Goal: Task Accomplishment & Management: Use online tool/utility

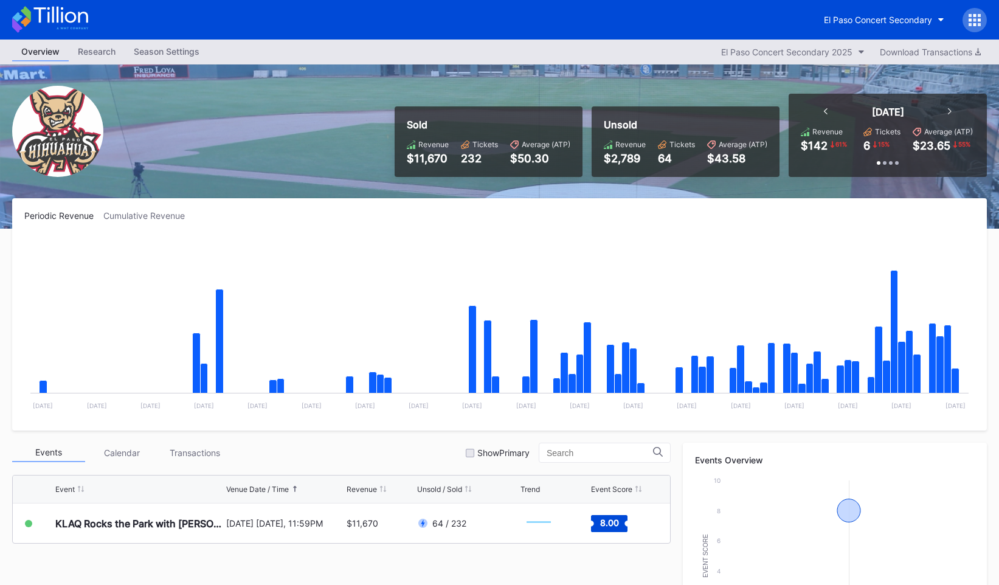
click at [983, 13] on div at bounding box center [975, 20] width 24 height 24
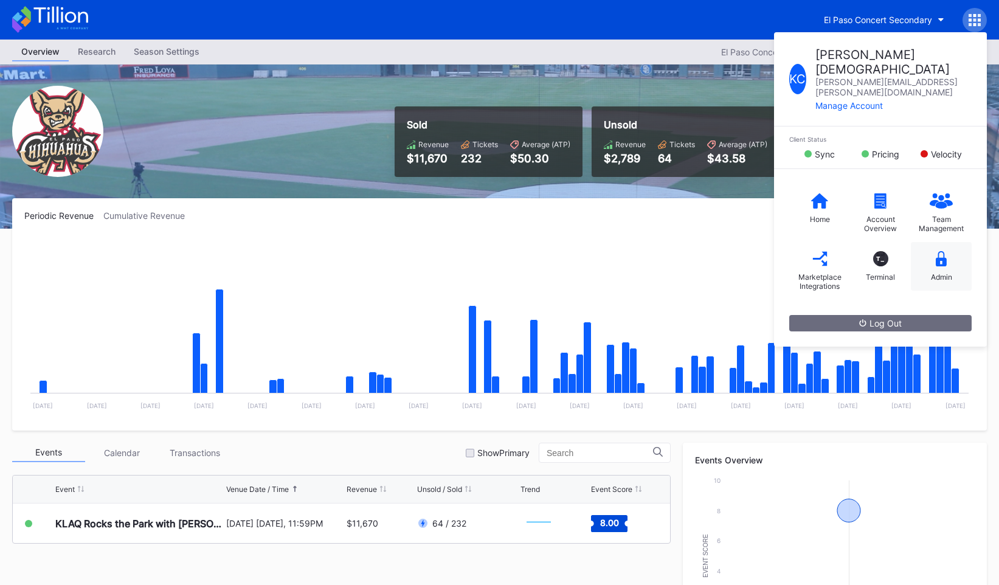
click at [928, 242] on div "Admin" at bounding box center [941, 266] width 61 height 49
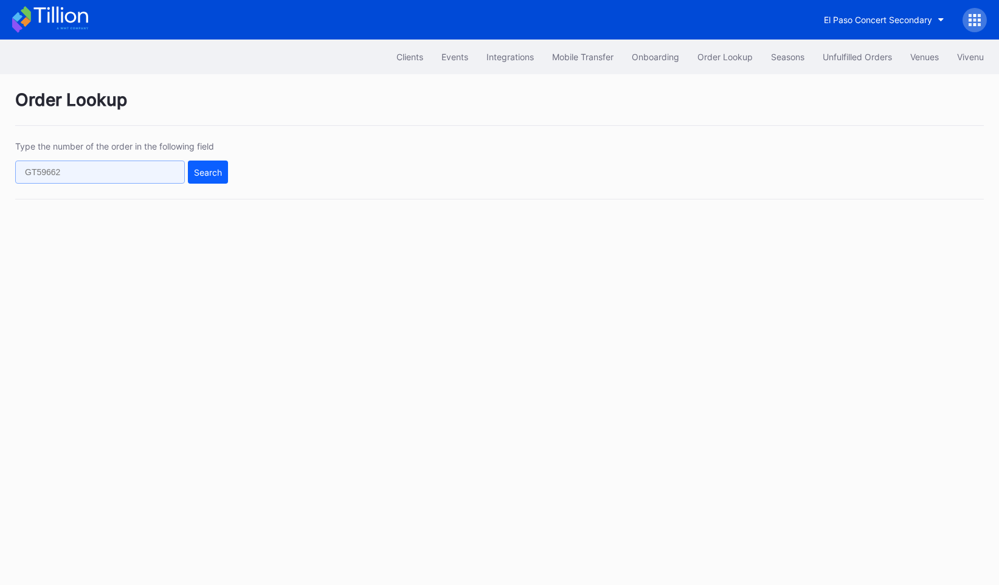
click at [108, 172] on input "text" at bounding box center [100, 172] width 170 height 23
paste input "C1875KRAJD"
type input "C1875KRAJD"
click at [214, 167] on div "Search" at bounding box center [208, 172] width 28 height 10
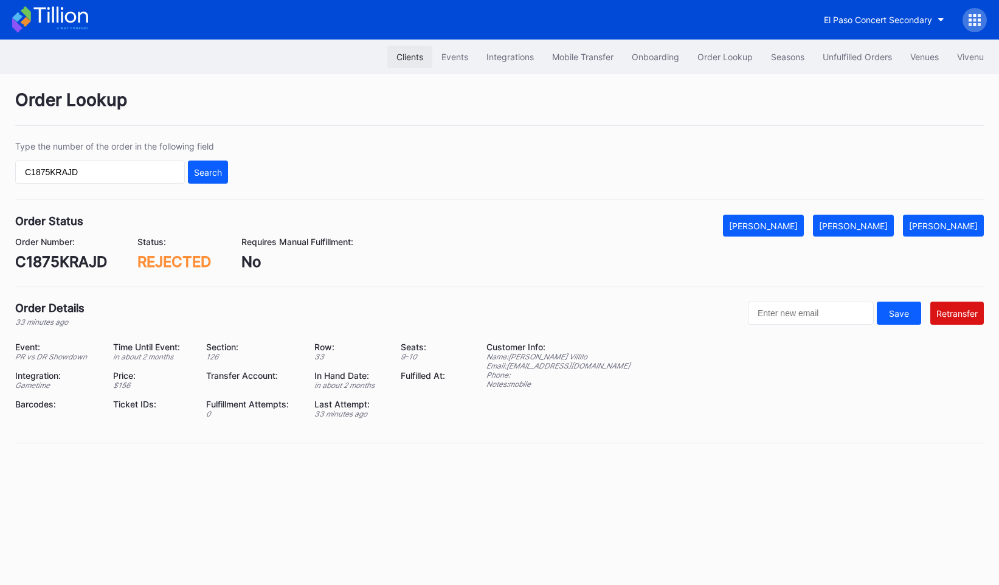
click at [406, 48] on button "Clients" at bounding box center [409, 57] width 45 height 23
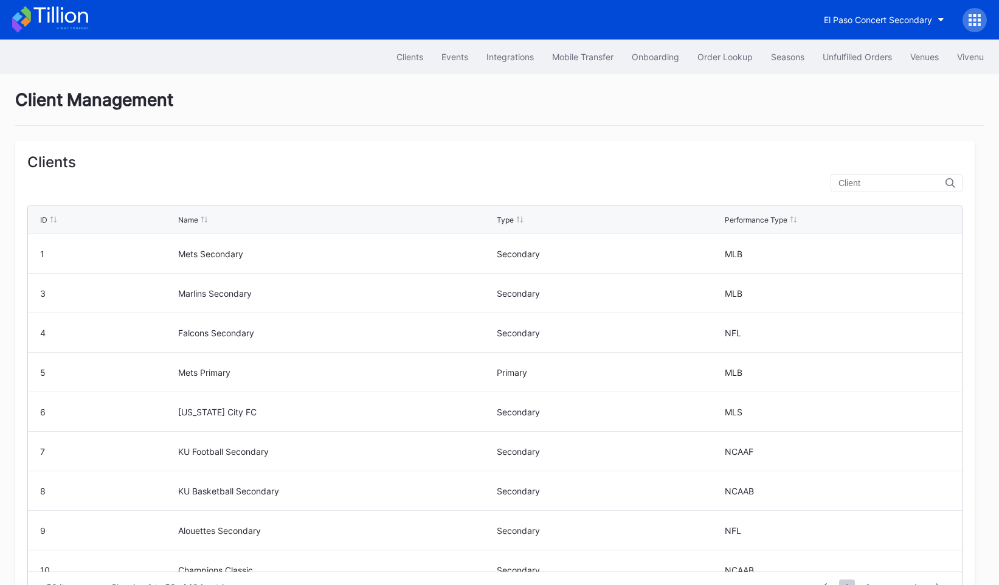
click at [875, 184] on input "text" at bounding box center [892, 183] width 107 height 10
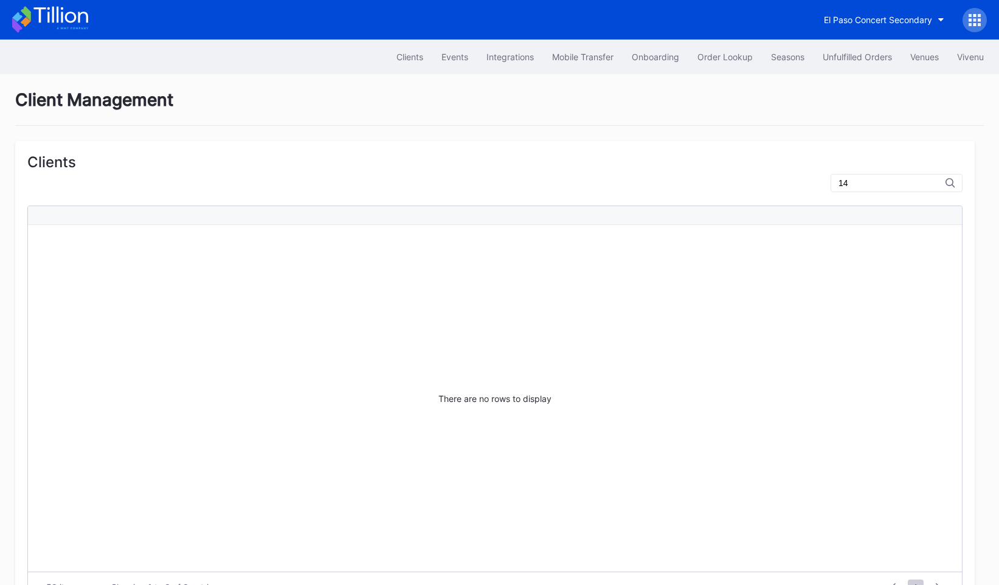
type input "147"
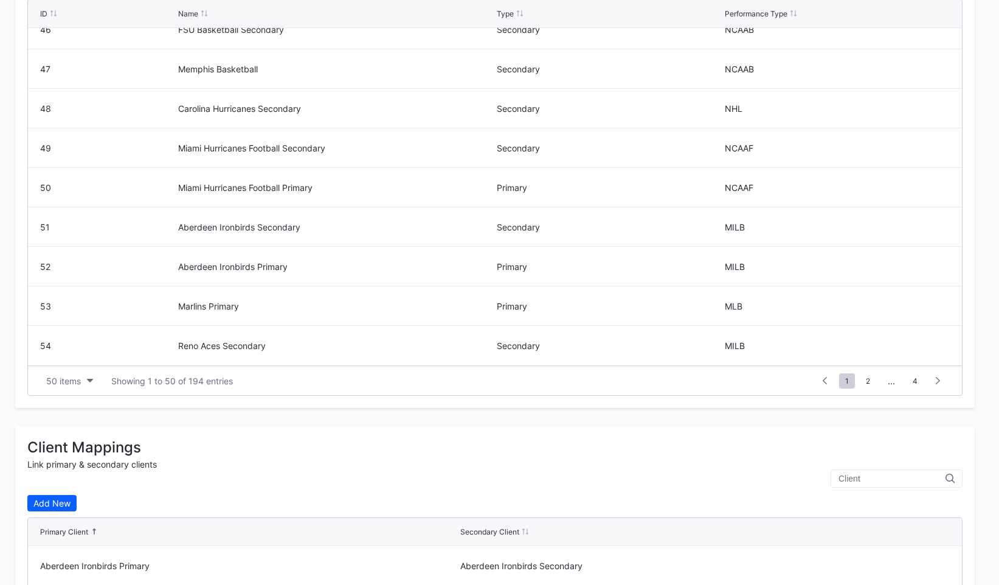
scroll to position [198, 0]
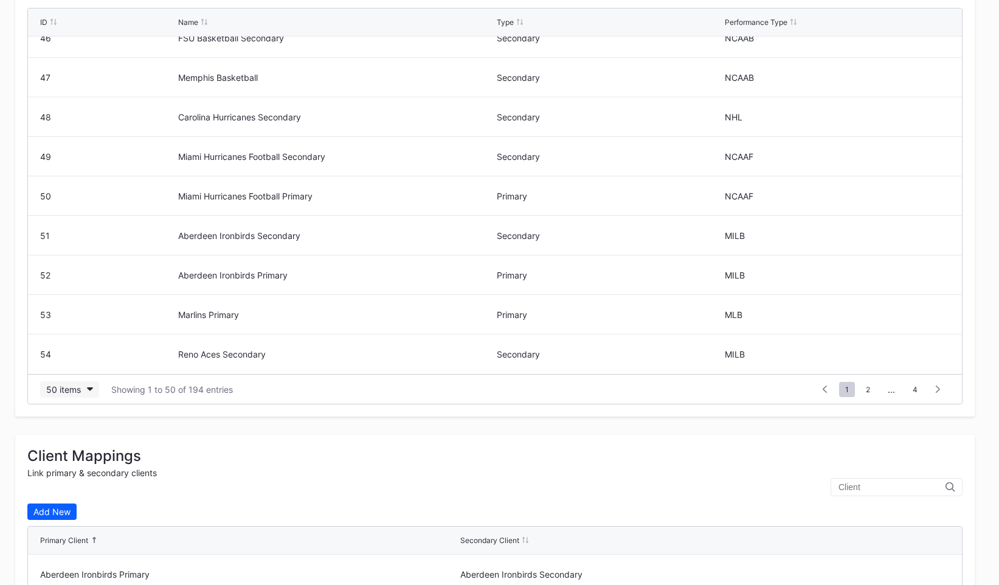
click at [87, 381] on button "50 items" at bounding box center [69, 389] width 59 height 16
click at [74, 481] on div "200 items" at bounding box center [69, 487] width 58 height 23
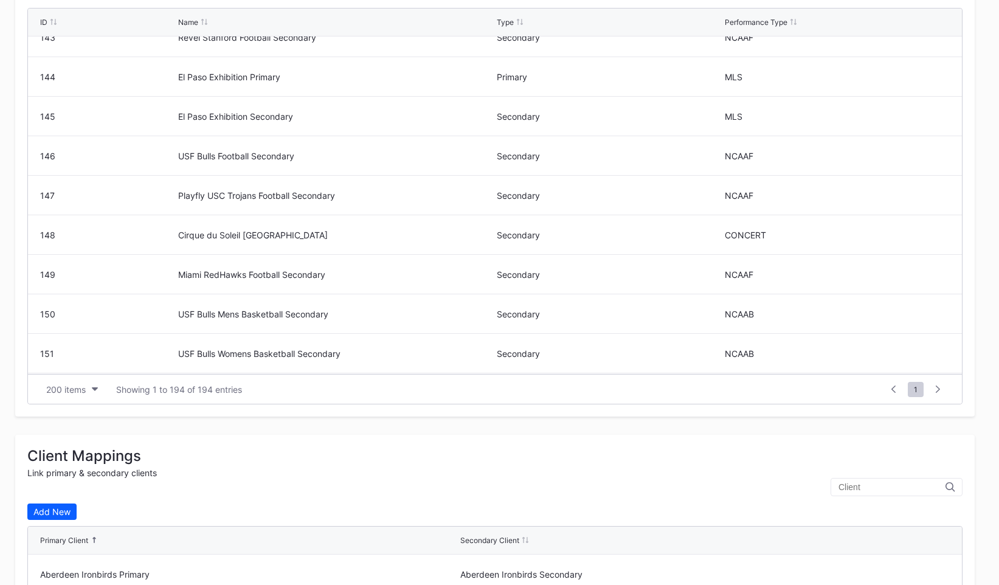
scroll to position [5475, 0]
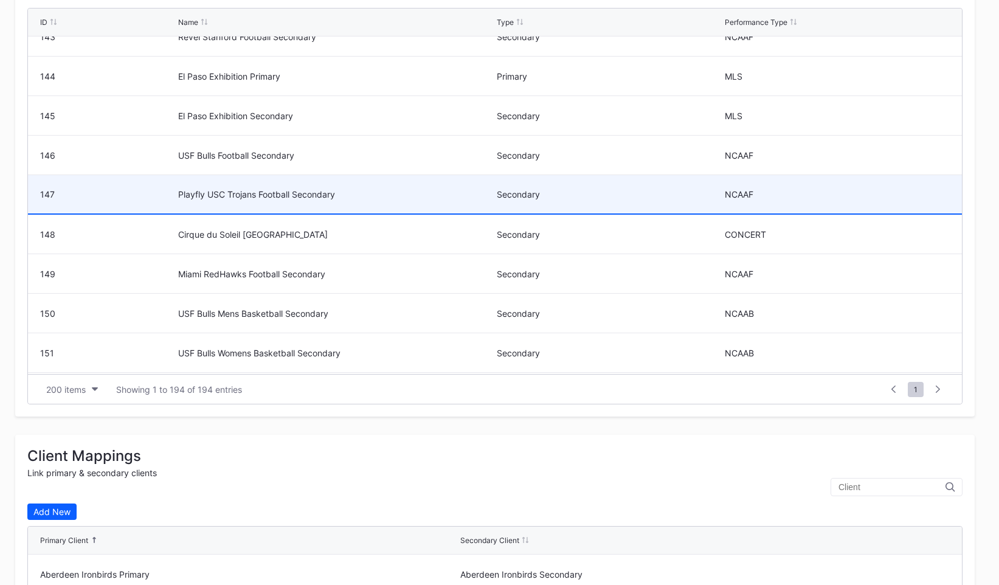
click at [192, 193] on div "Playfly USC Trojans Football Secondary" at bounding box center [335, 194] width 315 height 10
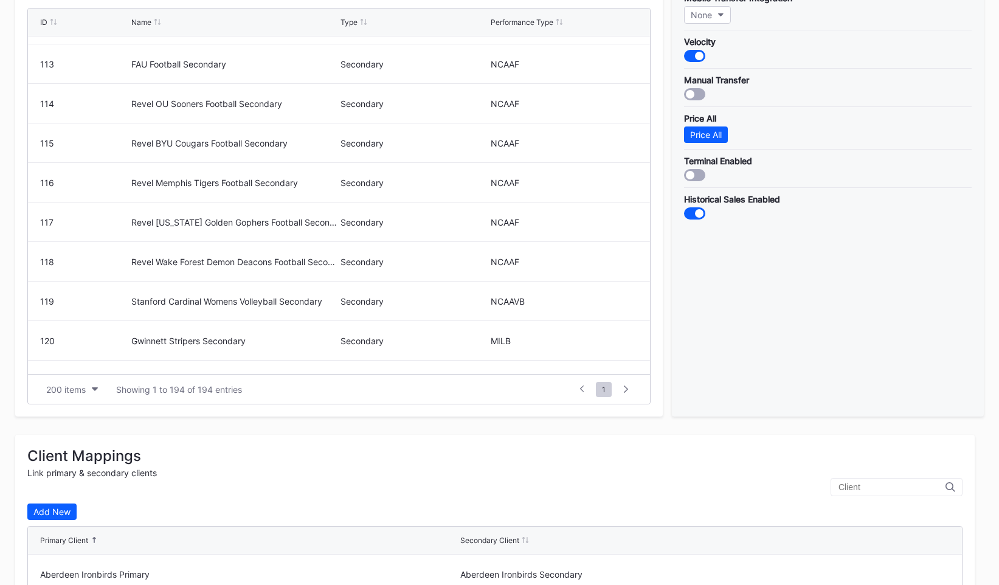
scroll to position [0, 0]
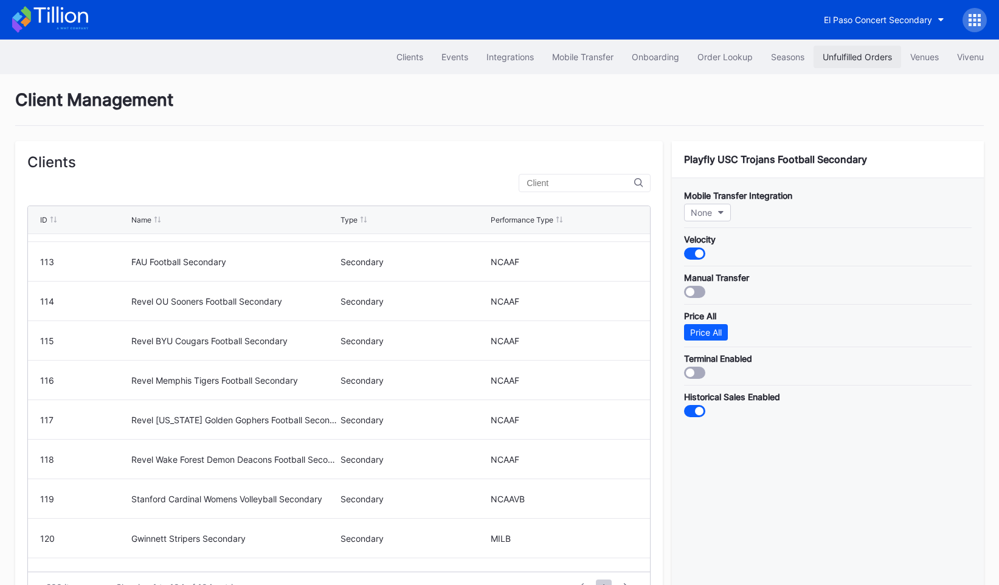
click at [842, 63] on button "Unfulfilled Orders" at bounding box center [858, 57] width 88 height 23
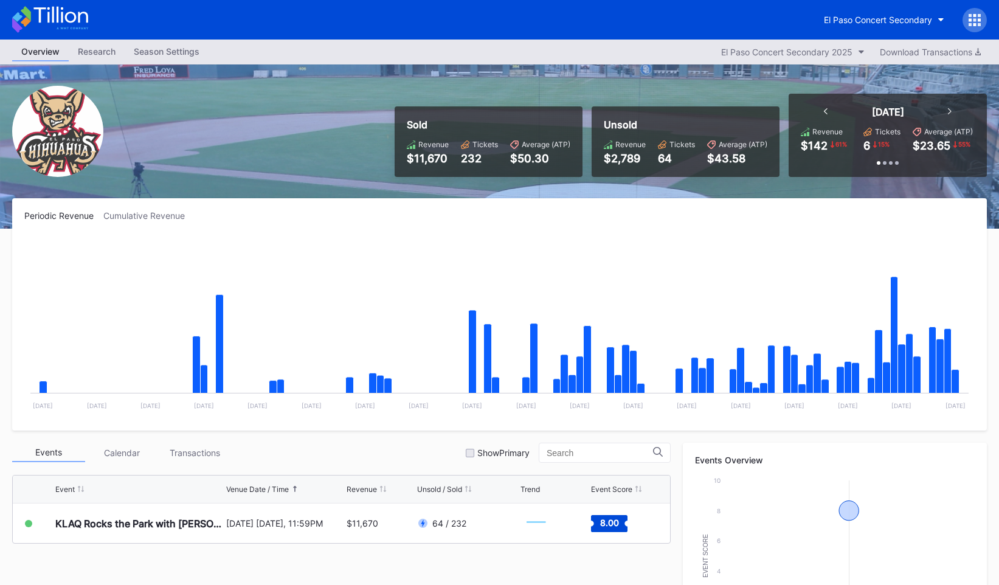
click at [986, 9] on div "El Paso Concert Secondary" at bounding box center [901, 20] width 172 height 24
click at [982, 14] on div at bounding box center [975, 20] width 24 height 24
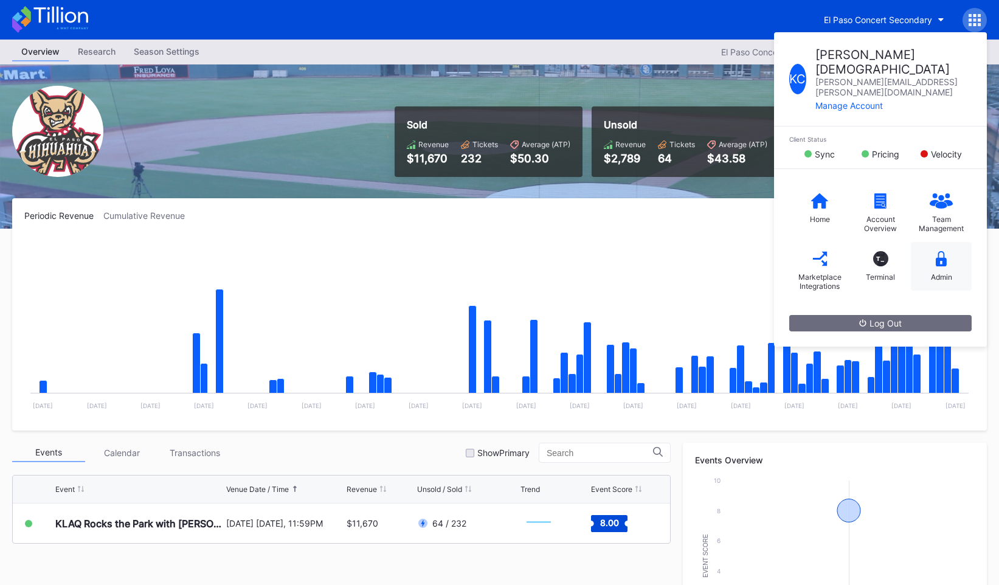
click at [938, 246] on div "Admin" at bounding box center [941, 266] width 61 height 49
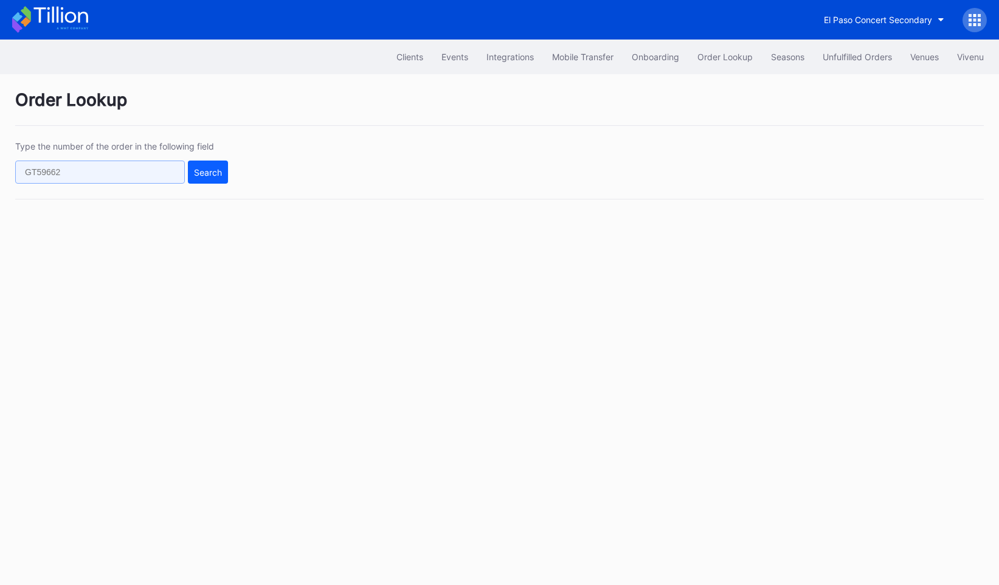
click at [97, 161] on input "text" at bounding box center [100, 172] width 170 height 23
paste input "50840664"
type input "50840664"
click at [229, 166] on div "Type the number of the order in the following field 50840664 Search" at bounding box center [499, 170] width 969 height 58
click at [209, 166] on button "Search" at bounding box center [208, 172] width 40 height 23
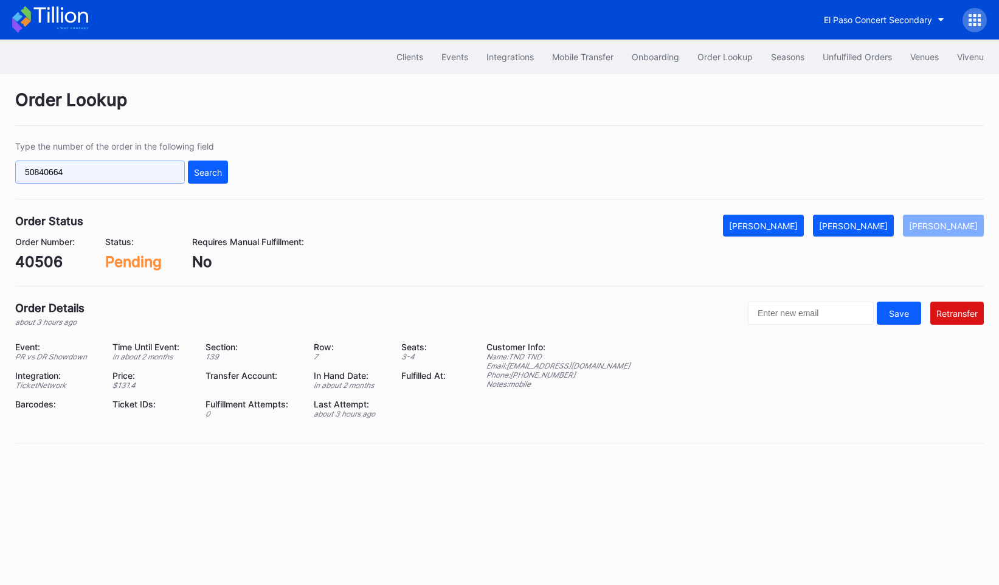
click at [108, 170] on input "50840664" at bounding box center [100, 172] width 170 height 23
click at [197, 168] on div "Search" at bounding box center [208, 172] width 28 height 10
click at [30, 266] on div "40506" at bounding box center [45, 262] width 60 height 18
copy div "40506"
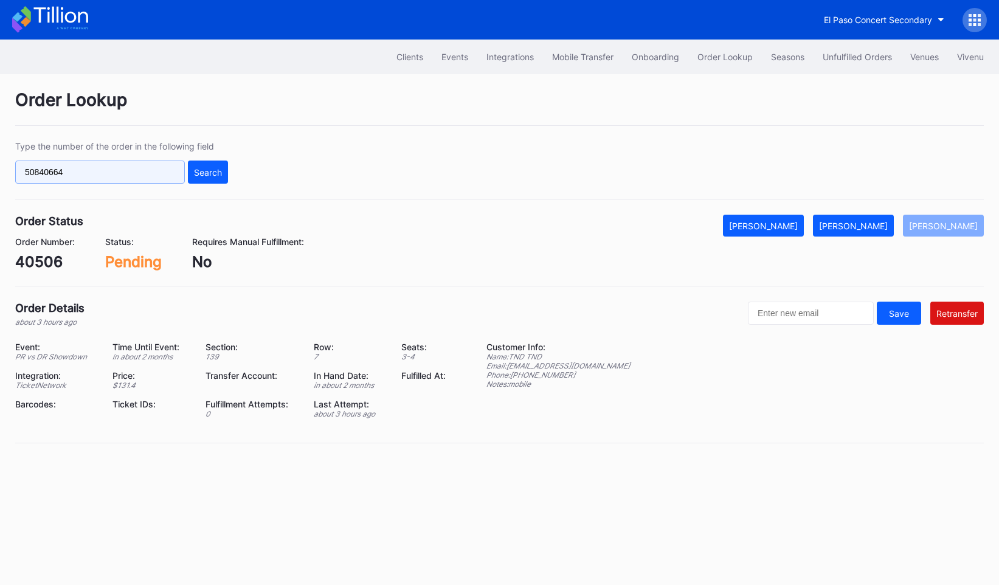
click at [145, 169] on input "50840664" at bounding box center [100, 172] width 170 height 23
paste input "2841004"
click at [224, 170] on button "Search" at bounding box center [208, 172] width 40 height 23
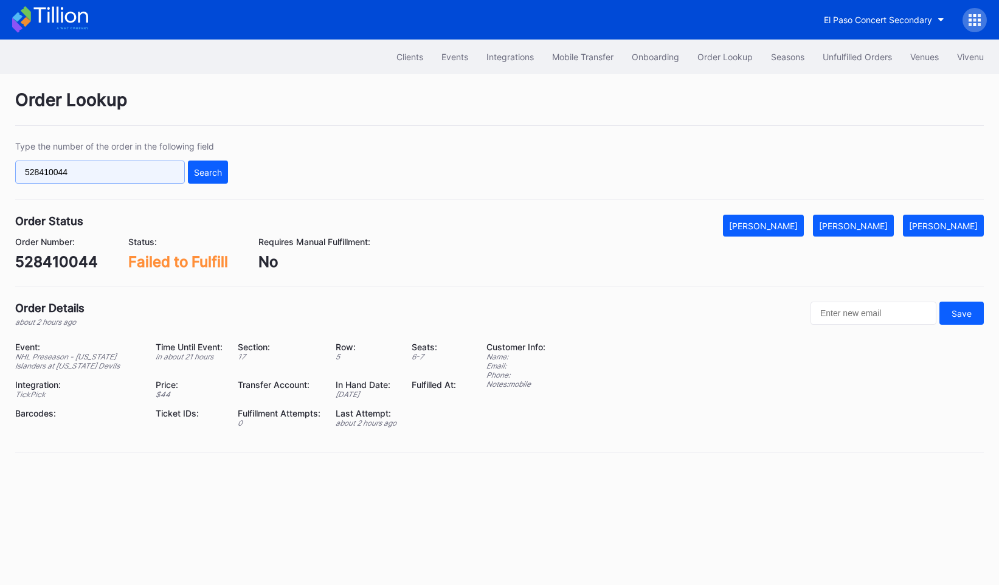
click at [120, 170] on input "528410044" at bounding box center [100, 172] width 170 height 23
paste input "084066"
type input "50840664"
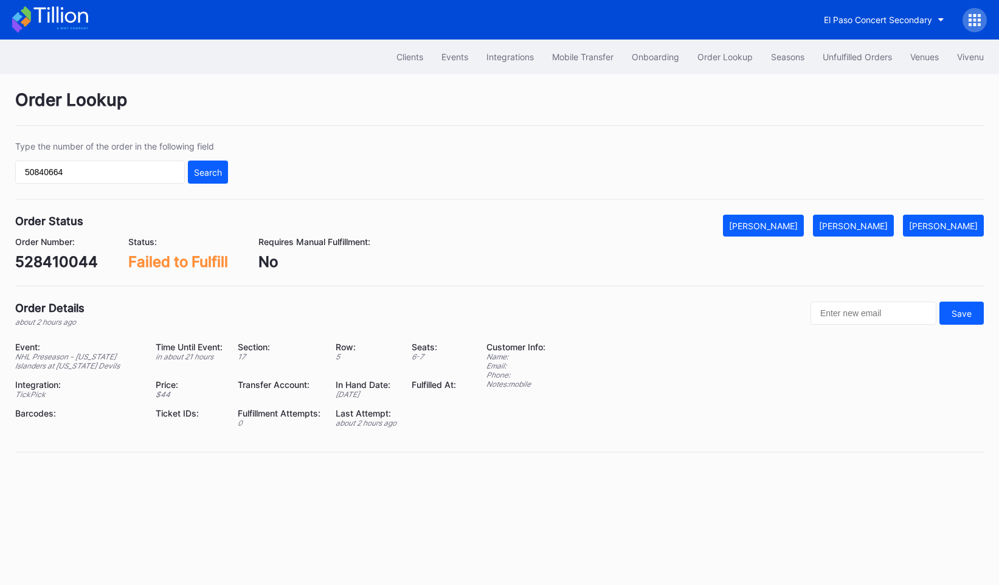
click at [209, 158] on div "Type the number of the order in the following field 50840664 Search" at bounding box center [121, 162] width 213 height 43
click at [209, 168] on div "Search" at bounding box center [208, 172] width 28 height 10
